Goal: Task Accomplishment & Management: Manage account settings

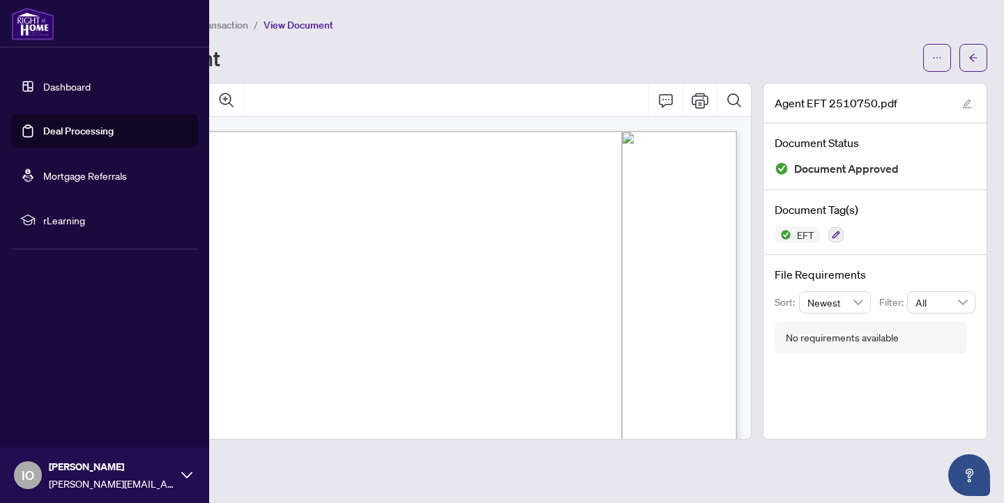
click at [82, 132] on link "Deal Processing" at bounding box center [78, 131] width 70 height 13
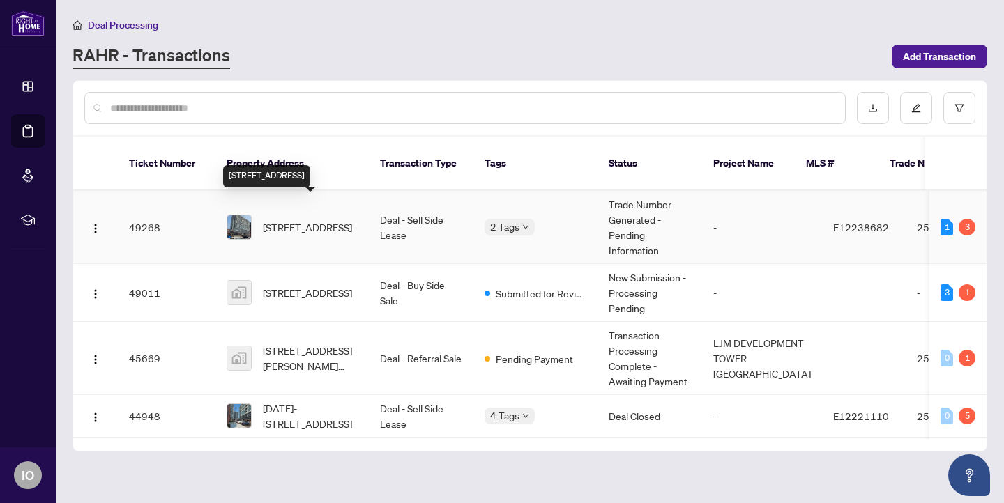
click at [306, 220] on span "[STREET_ADDRESS]" at bounding box center [307, 227] width 89 height 15
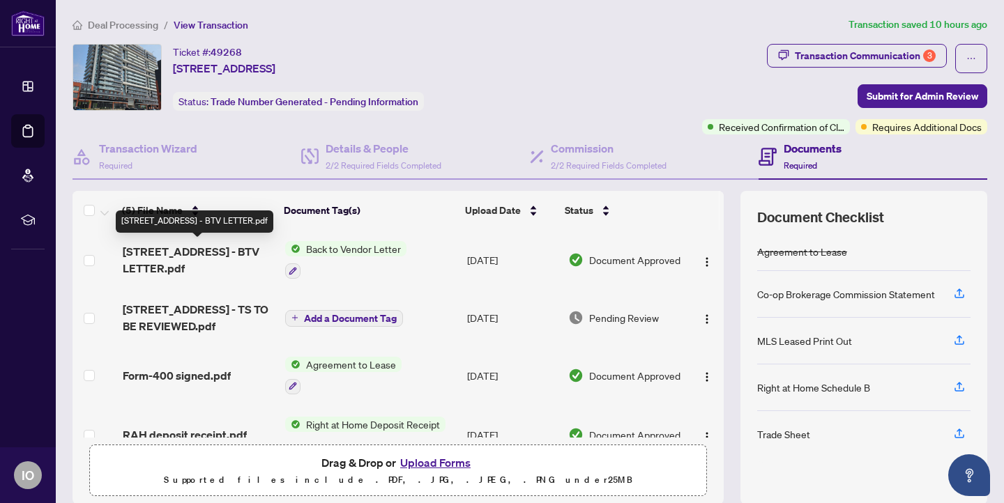
click at [225, 252] on span "[STREET_ADDRESS] - BTV LETTER.pdf" at bounding box center [198, 259] width 151 height 33
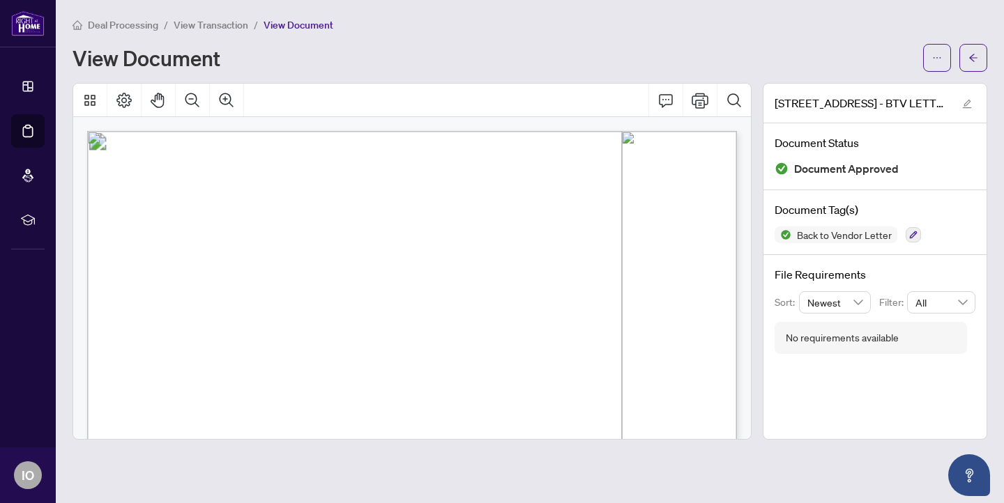
click at [181, 264] on span "[DATE]" at bounding box center [164, 266] width 33 height 10
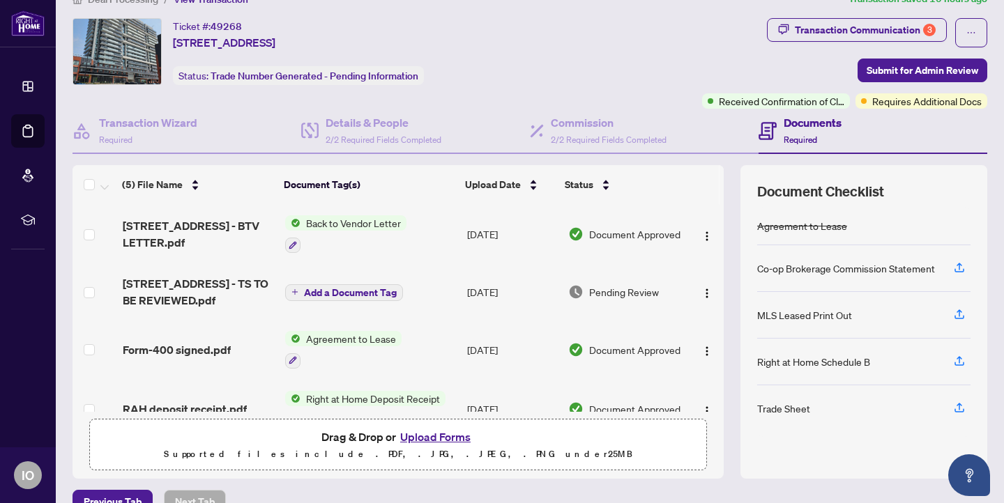
scroll to position [28, 0]
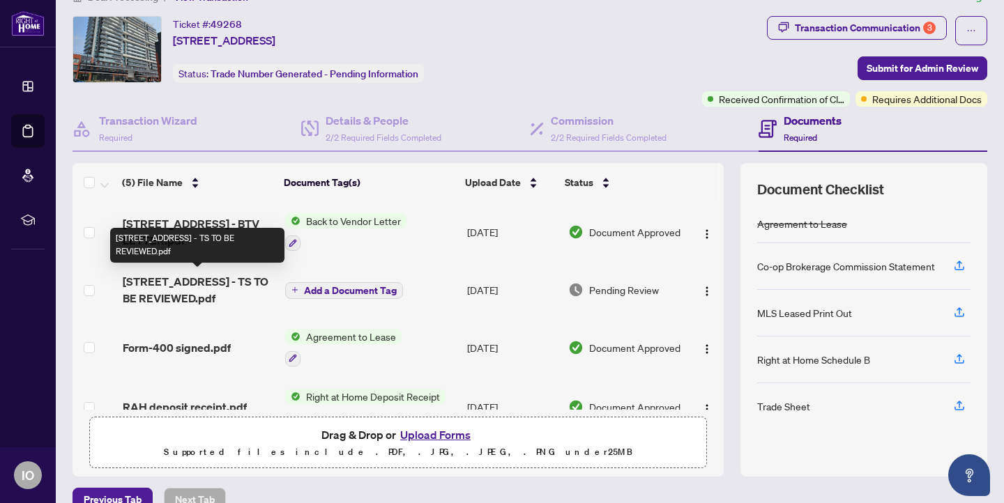
click at [205, 282] on span "[STREET_ADDRESS] - TS TO BE REVIEWED.pdf" at bounding box center [198, 289] width 151 height 33
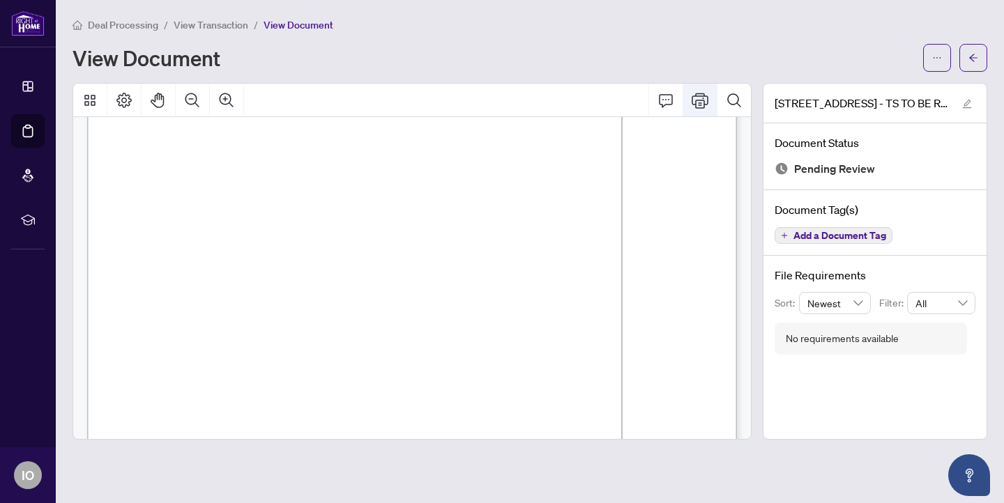
click at [699, 103] on icon "Print" at bounding box center [700, 100] width 17 height 15
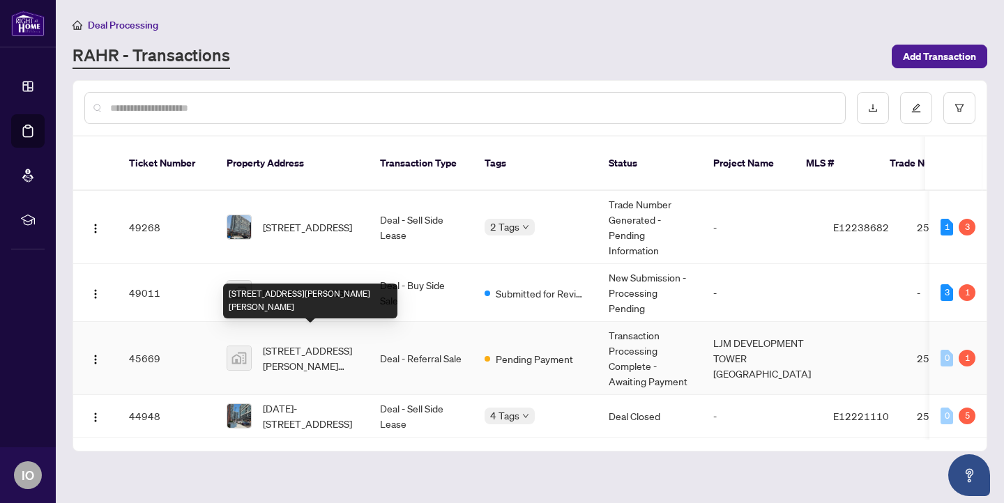
click at [289, 343] on span "[STREET_ADDRESS][PERSON_NAME][PERSON_NAME]" at bounding box center [310, 358] width 95 height 31
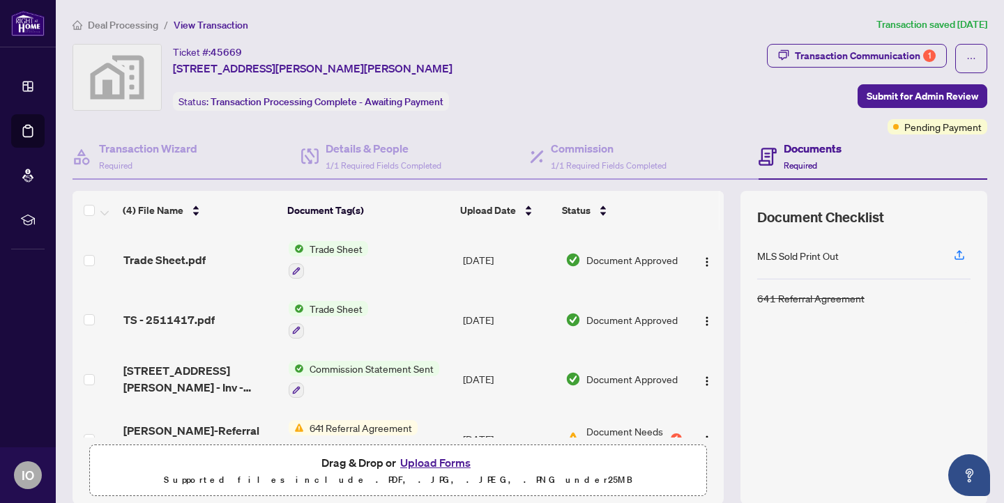
click at [356, 249] on span "Trade Sheet" at bounding box center [336, 248] width 64 height 15
click at [349, 248] on span "Trade Sheet" at bounding box center [336, 248] width 64 height 15
click at [184, 252] on span "Trade Sheet.pdf" at bounding box center [164, 260] width 82 height 17
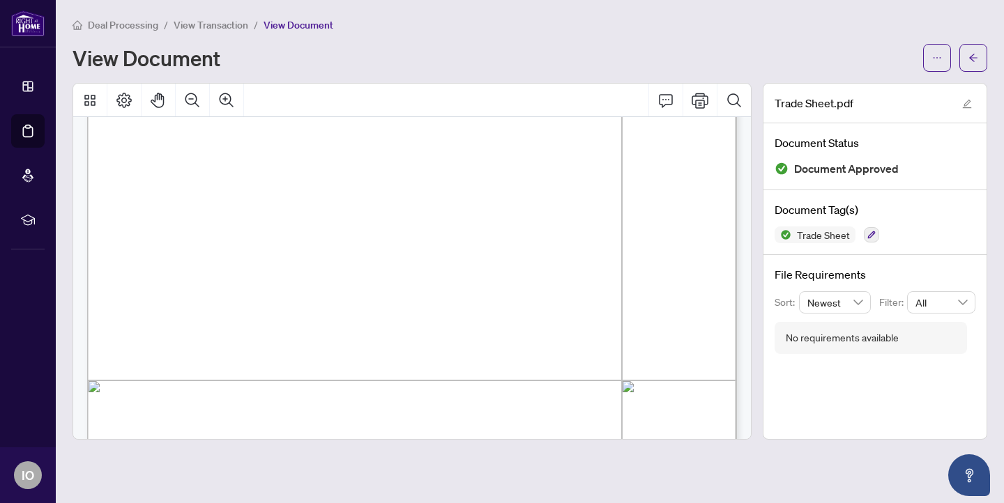
scroll to position [307, 0]
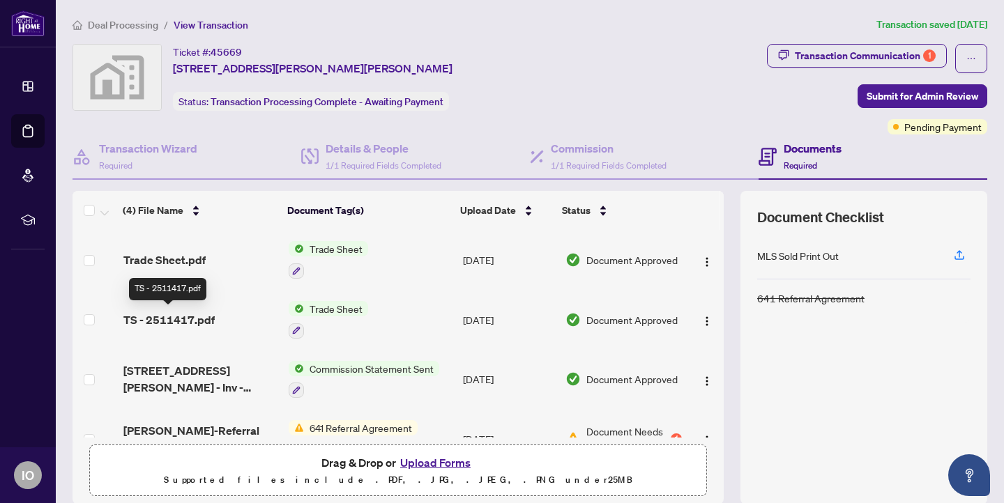
click at [203, 316] on span "TS - 2511417.pdf" at bounding box center [168, 320] width 91 height 17
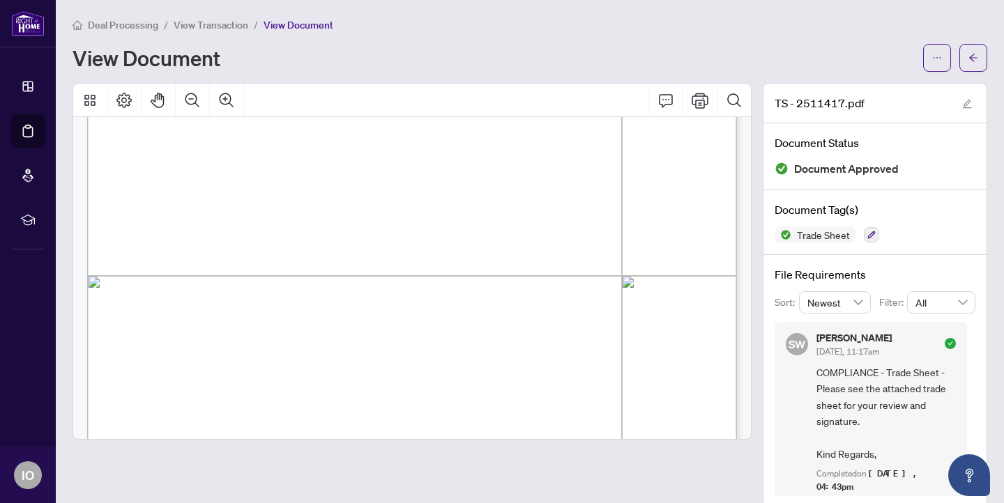
scroll to position [390, 0]
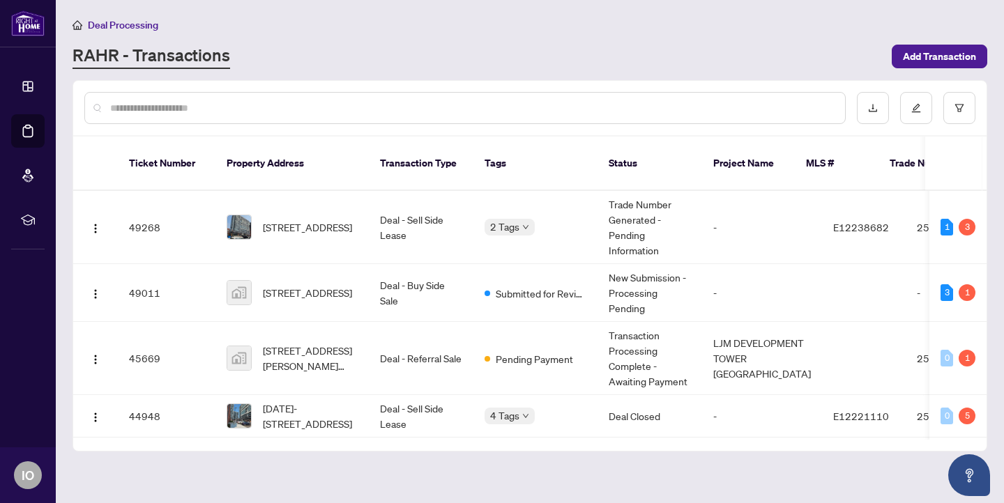
click at [273, 116] on div at bounding box center [464, 108] width 761 height 32
click at [536, 168] on th "Tags" at bounding box center [535, 164] width 124 height 54
drag, startPoint x: 986, startPoint y: 213, endPoint x: 991, endPoint y: 257, distance: 44.2
click at [991, 258] on main "Deal Processing [PERSON_NAME] - Transactions Add Transaction Ticket Number Prop…" at bounding box center [530, 251] width 948 height 503
click at [294, 220] on span "[STREET_ADDRESS]" at bounding box center [307, 227] width 89 height 15
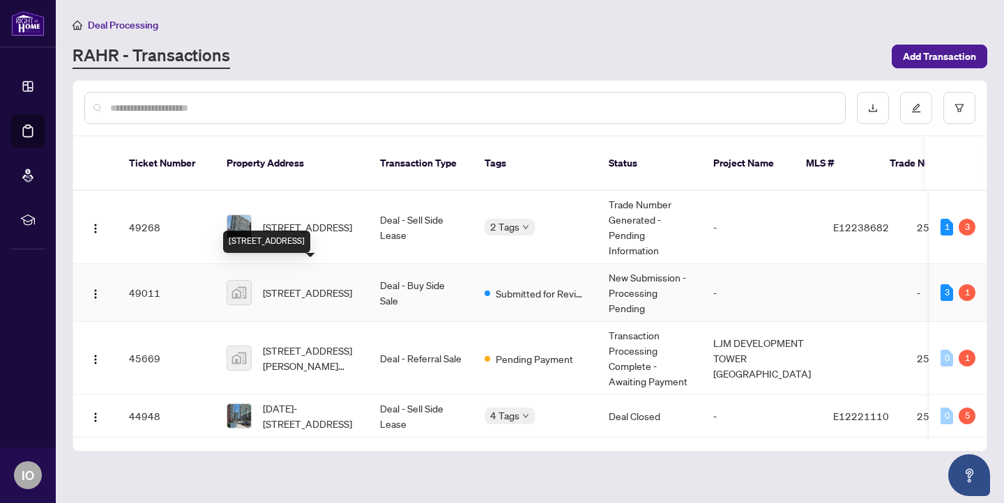
click at [340, 285] on span "[STREET_ADDRESS]" at bounding box center [307, 292] width 89 height 15
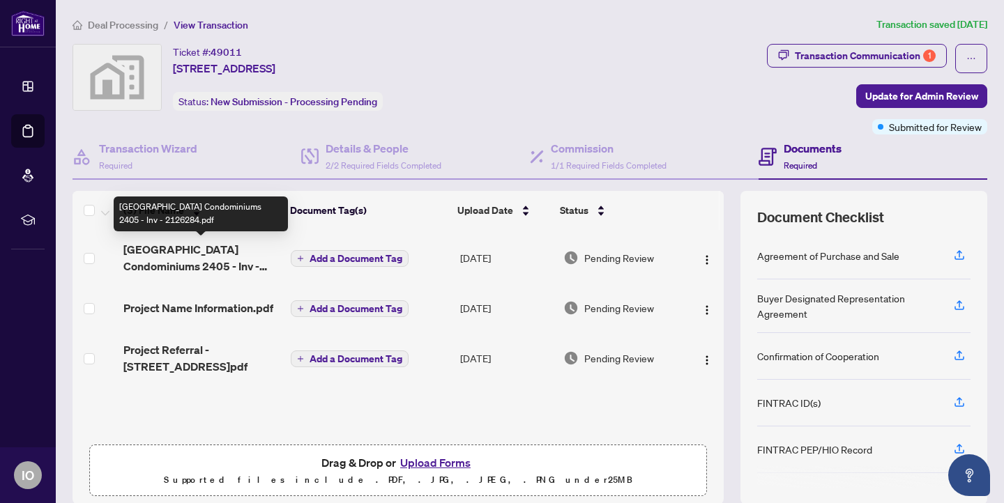
click at [236, 255] on span "[GEOGRAPHIC_DATA] Condominiums 2405 - Inv - 2126284.pdf" at bounding box center [201, 257] width 156 height 33
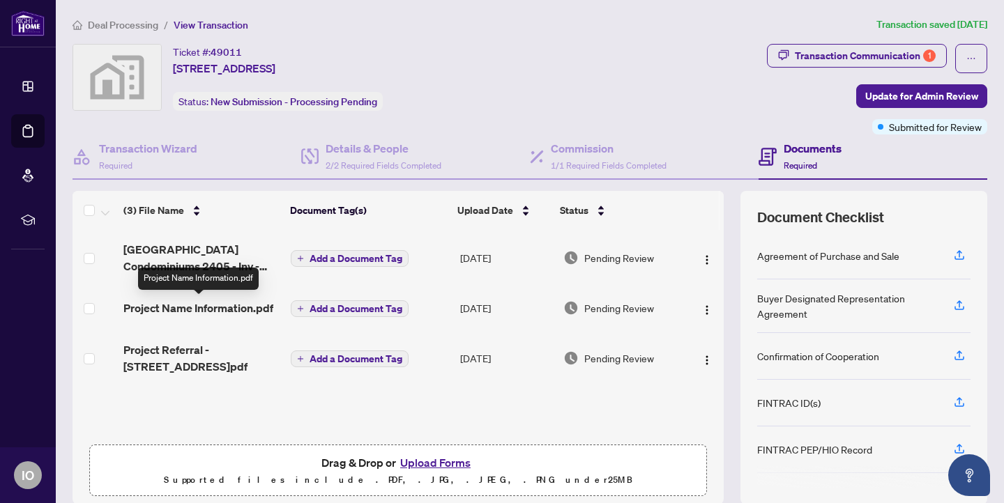
click at [216, 306] on span "Project Name Information.pdf" at bounding box center [198, 308] width 150 height 17
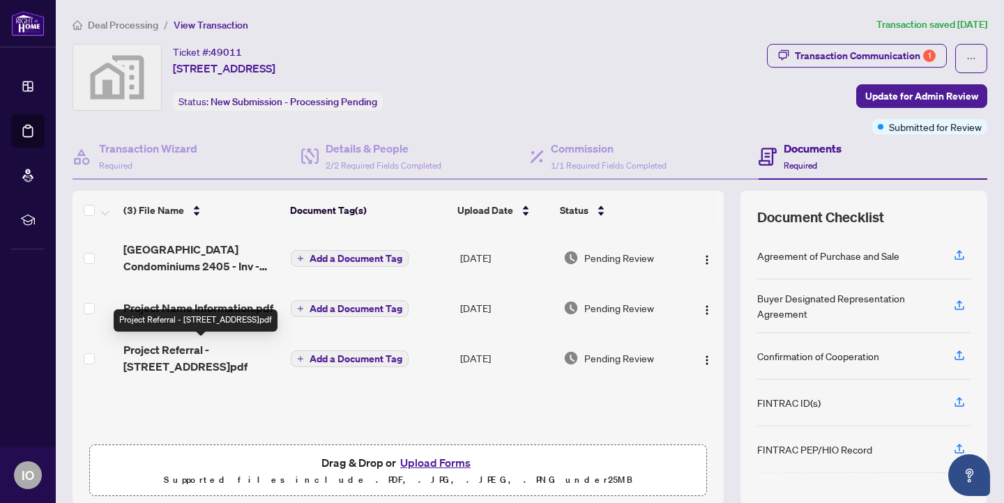
click at [211, 349] on span "Project Referral - [STREET_ADDRESS]pdf" at bounding box center [201, 358] width 156 height 33
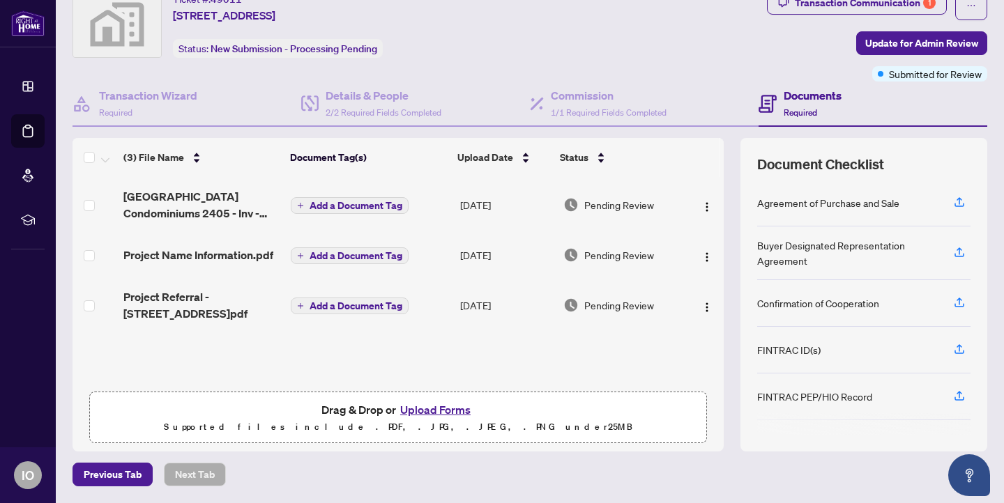
scroll to position [56, 0]
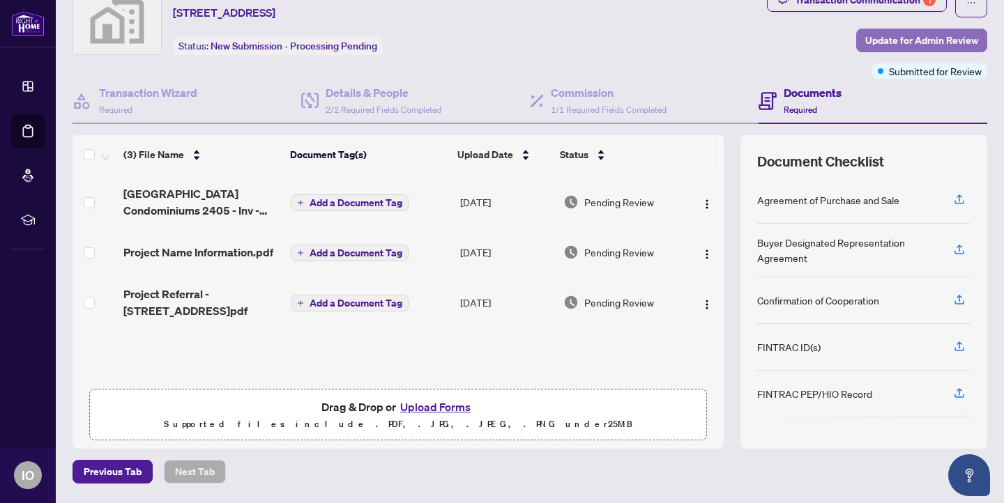
click at [897, 38] on span "Update for Admin Review" at bounding box center [921, 40] width 113 height 22
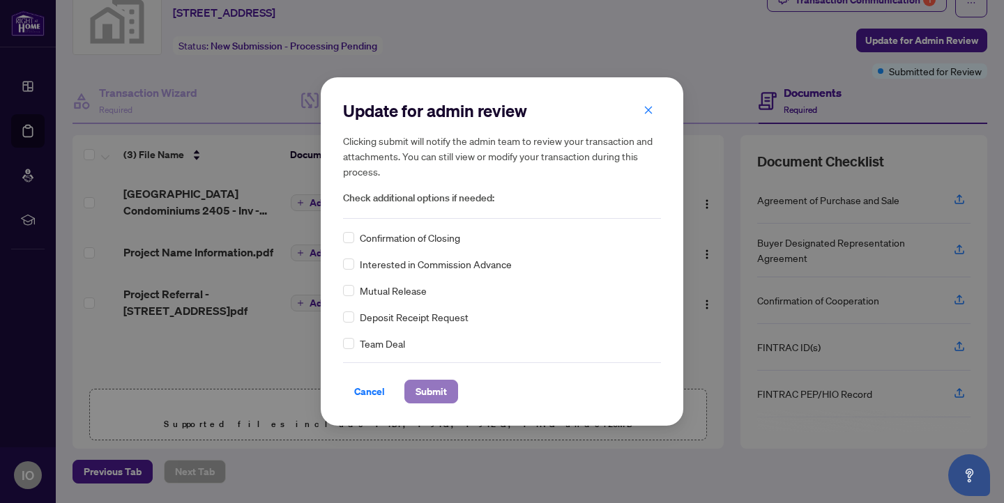
click at [446, 390] on span "Submit" at bounding box center [431, 392] width 31 height 22
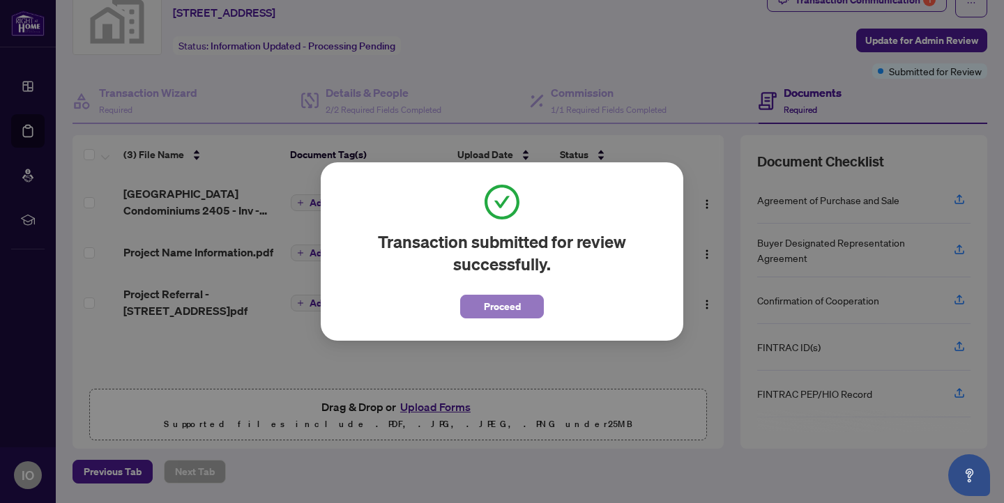
click at [510, 307] on span "Proceed" at bounding box center [502, 307] width 37 height 22
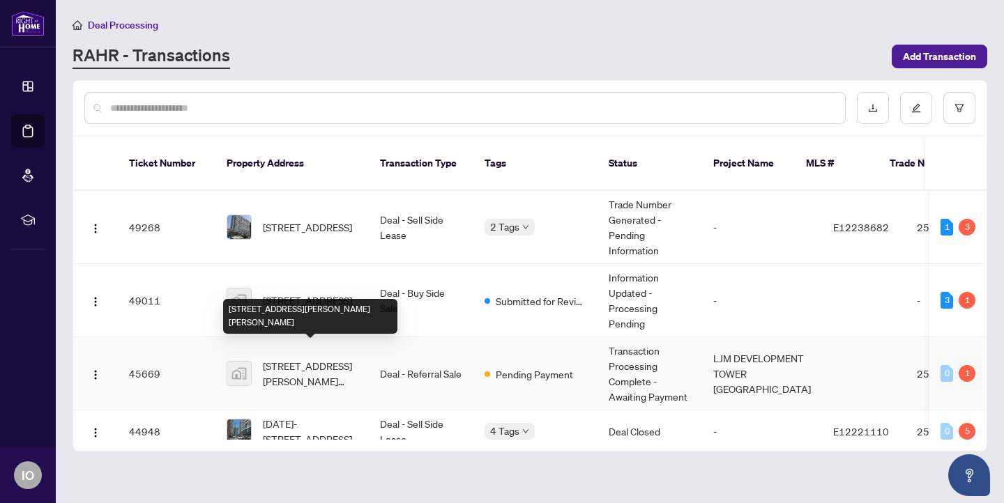
click at [343, 358] on span "[STREET_ADDRESS][PERSON_NAME][PERSON_NAME]" at bounding box center [310, 373] width 95 height 31
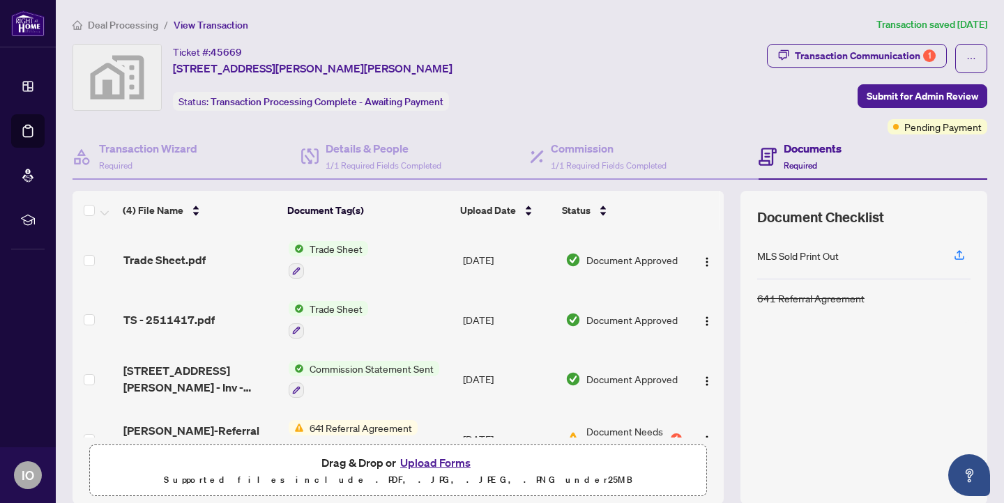
drag, startPoint x: 724, startPoint y: 379, endPoint x: 724, endPoint y: 406, distance: 27.2
click at [724, 406] on div "(4) File Name Document Tag(s) Upload Date Status Trade Sheet.pdf Trade Sheet [D…" at bounding box center [530, 348] width 915 height 314
click at [718, 409] on td at bounding box center [706, 439] width 36 height 60
click at [379, 420] on span "641 Referral Agreement" at bounding box center [361, 427] width 114 height 15
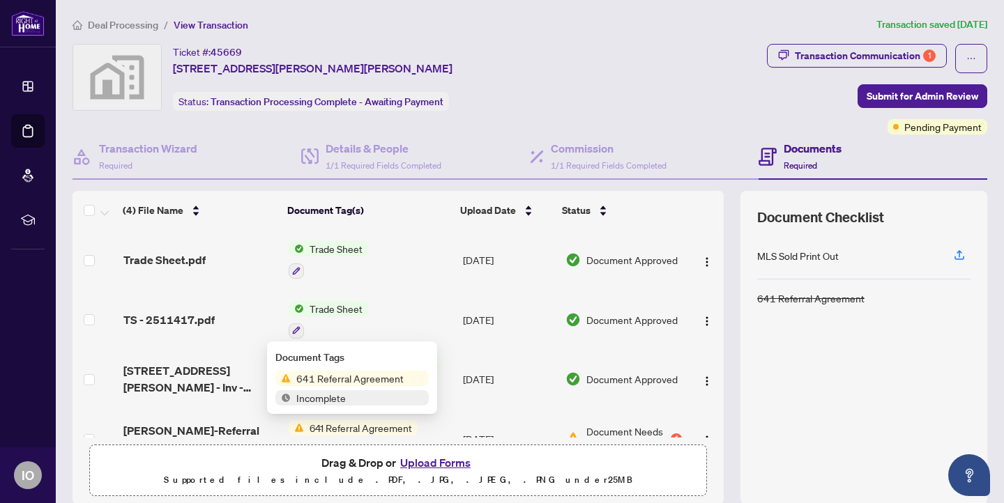
click at [379, 420] on span "641 Referral Agreement" at bounding box center [361, 427] width 114 height 15
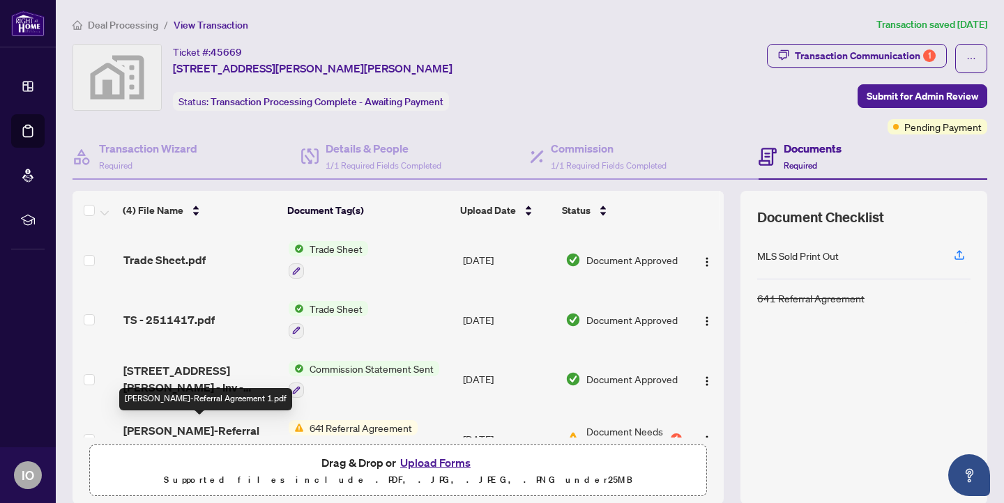
click at [227, 426] on span "[PERSON_NAME]-Referral Agreement 1.pdf" at bounding box center [200, 439] width 154 height 33
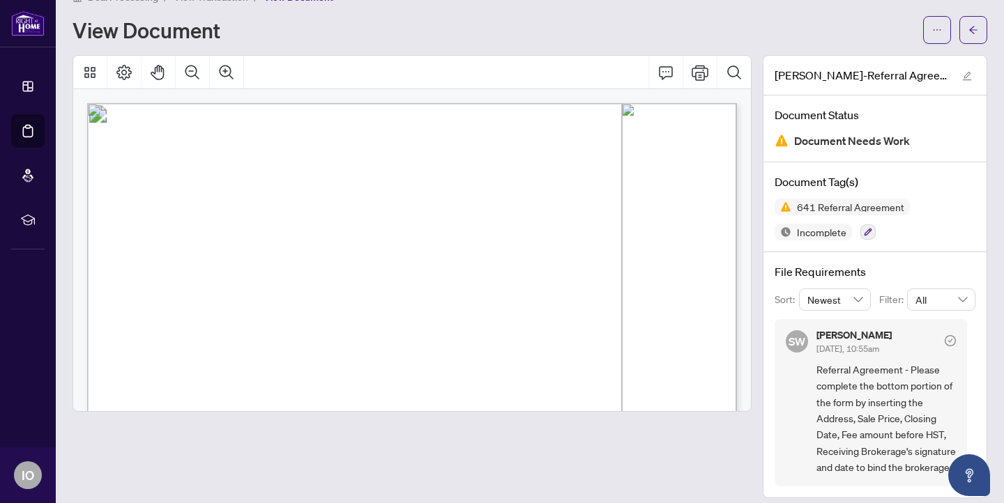
scroll to position [38, 0]
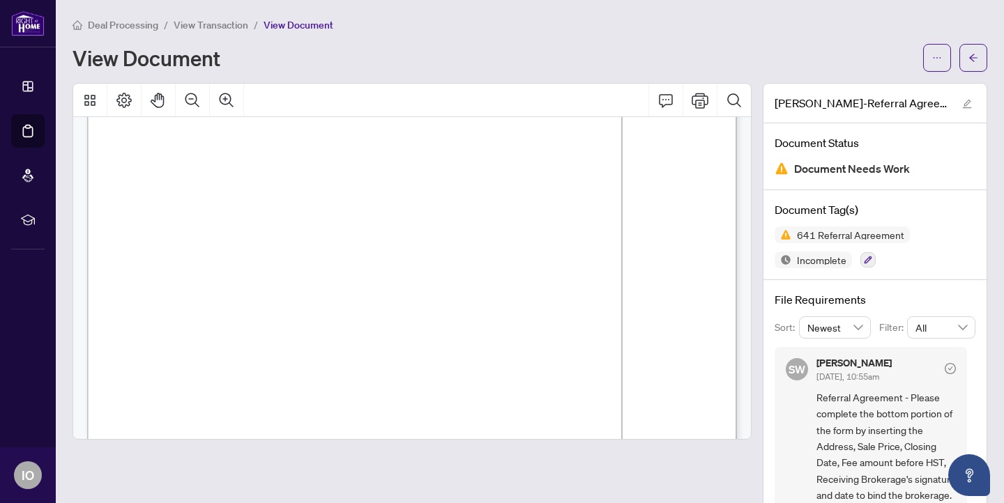
scroll to position [614, 0]
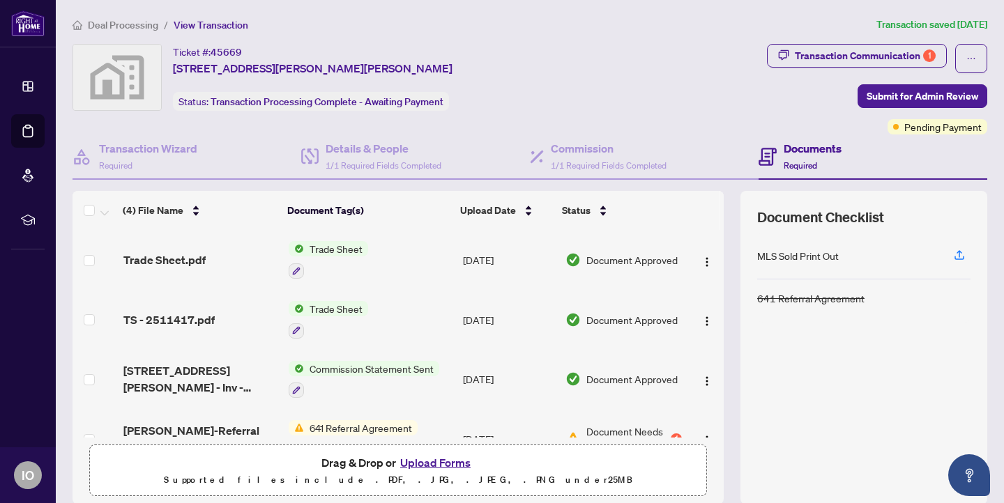
click at [329, 245] on span "Trade Sheet" at bounding box center [336, 248] width 64 height 15
click at [180, 256] on span "Trade Sheet.pdf" at bounding box center [164, 260] width 82 height 17
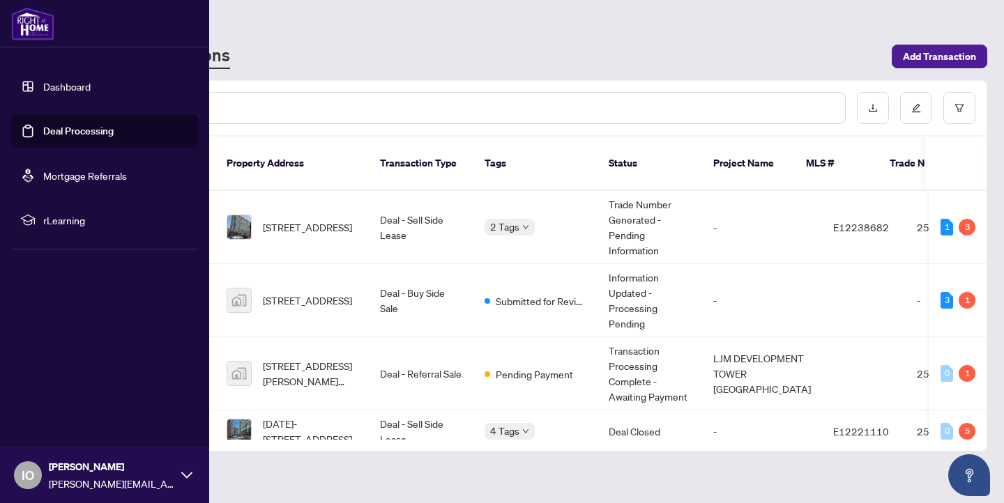
click at [52, 82] on link "Dashboard" at bounding box center [66, 86] width 47 height 13
